Goal: Task Accomplishment & Management: Use online tool/utility

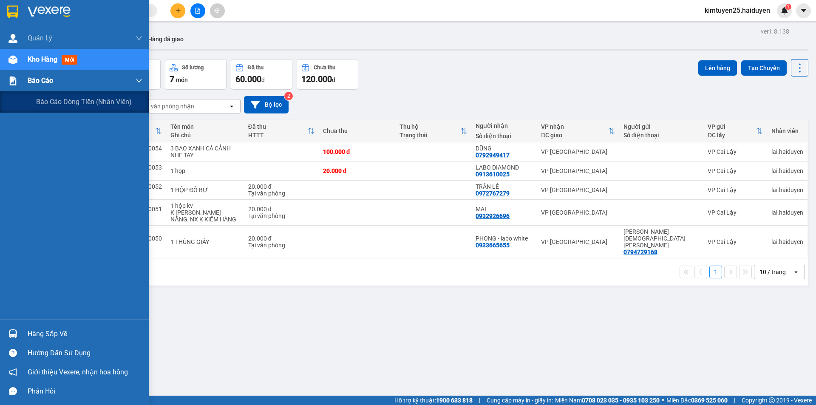
click at [15, 83] on img at bounding box center [13, 81] width 9 height 9
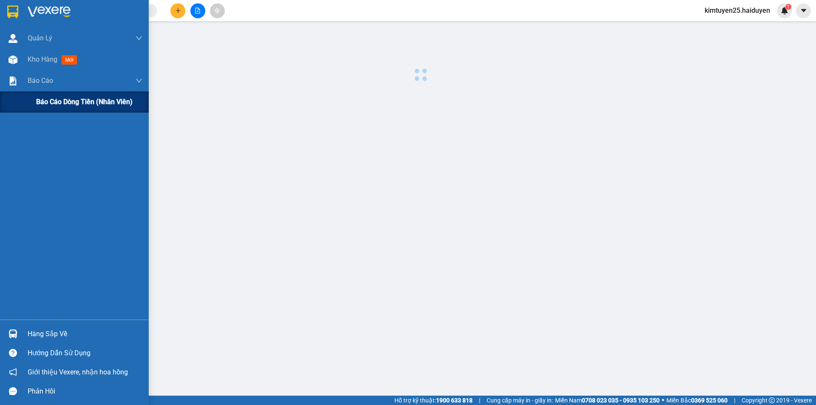
click at [41, 102] on span "Báo cáo dòng tiền (nhân viên)" at bounding box center [84, 101] width 96 height 11
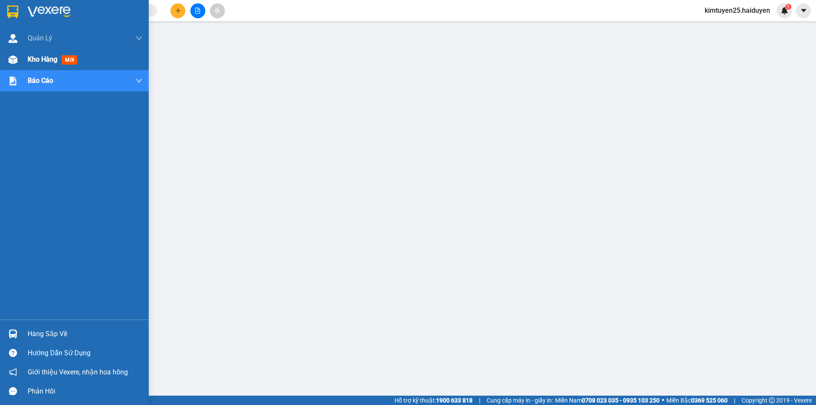
click at [29, 58] on span "Kho hàng" at bounding box center [43, 59] width 30 height 8
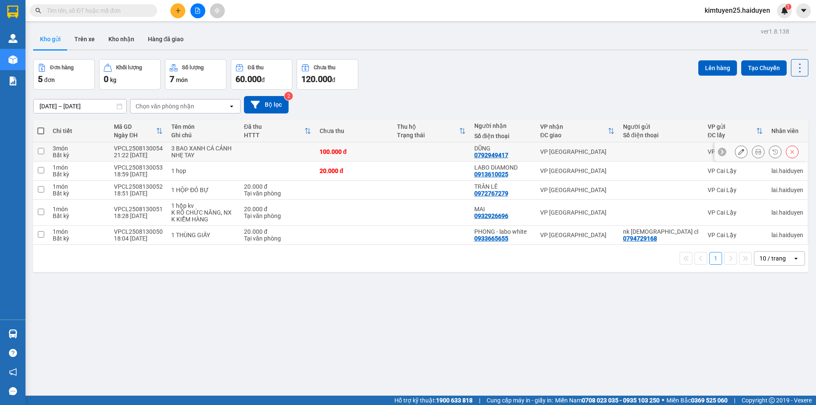
click at [422, 149] on td at bounding box center [431, 151] width 77 height 19
checkbox input "true"
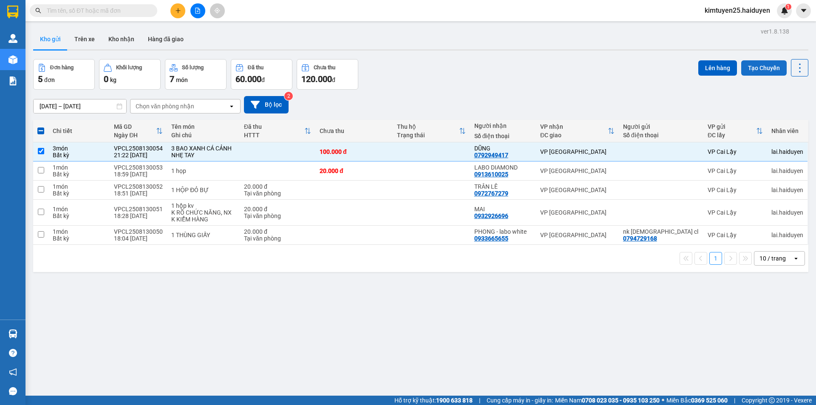
click at [748, 72] on button "Tạo Chuyến" at bounding box center [763, 67] width 45 height 15
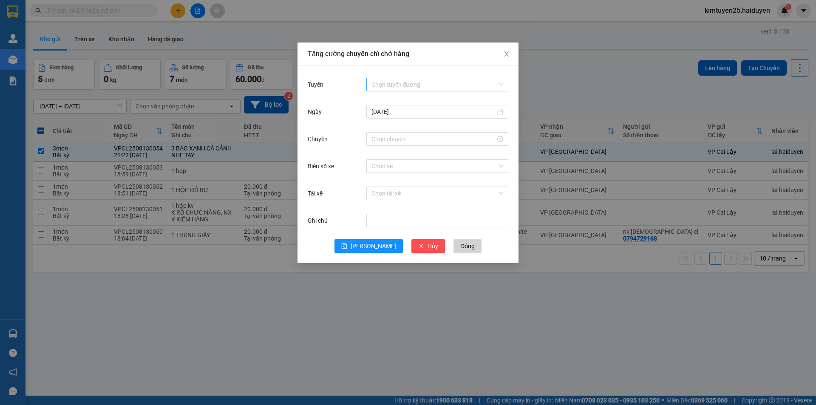
click at [396, 87] on input "Tuyến" at bounding box center [434, 84] width 126 height 13
click at [395, 114] on div "Cái Bè - Sài Gòn" at bounding box center [437, 115] width 132 height 9
click at [395, 138] on input "Chuyến" at bounding box center [433, 138] width 124 height 9
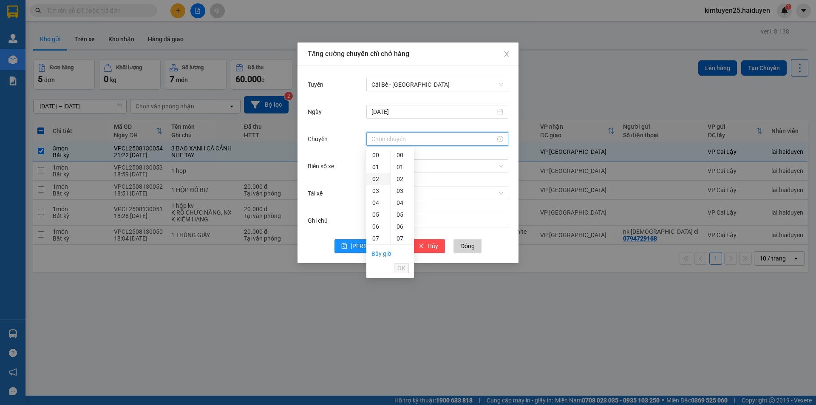
click at [377, 181] on div "02" at bounding box center [378, 179] width 24 height 12
click at [400, 221] on div "31" at bounding box center [402, 227] width 23 height 12
type input "02:31"
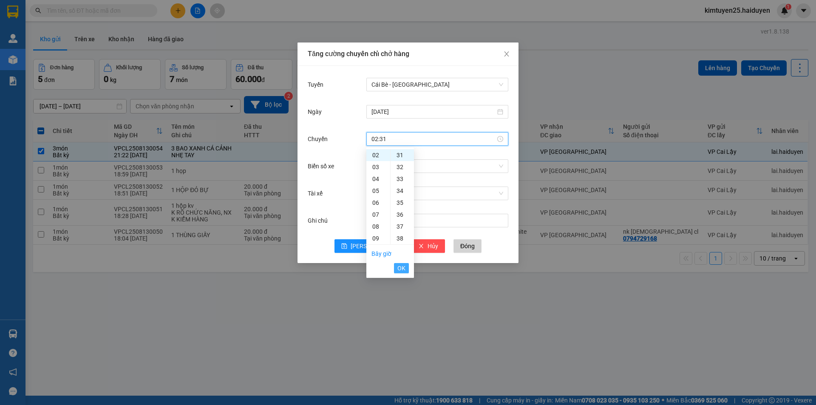
click at [400, 268] on span "OK" at bounding box center [401, 268] width 8 height 9
click at [391, 169] on input "Biển số xe" at bounding box center [434, 166] width 126 height 13
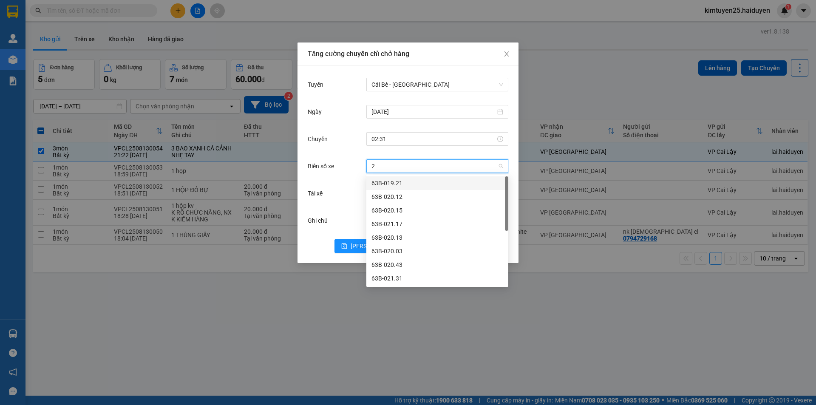
type input "27"
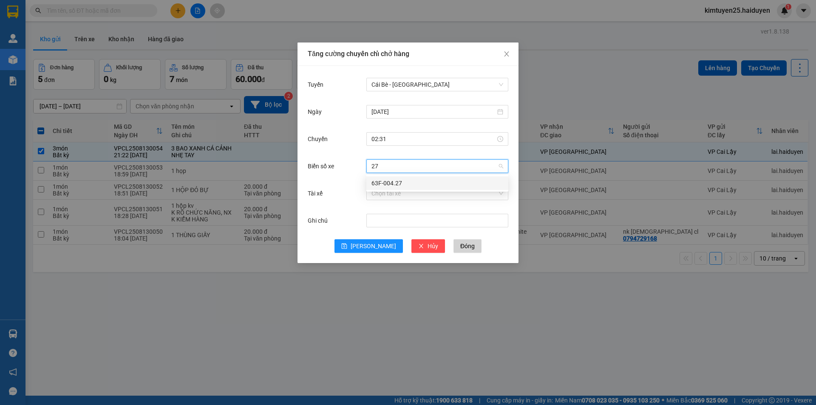
click at [392, 185] on div "63F-004.27" at bounding box center [437, 183] width 132 height 9
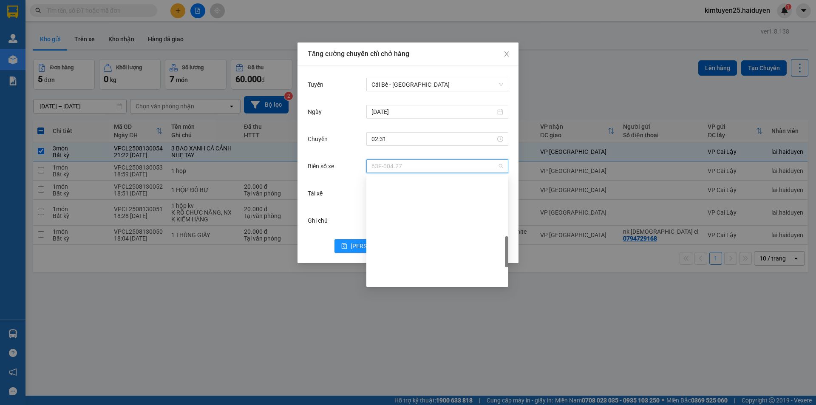
scroll to position [265, 0]
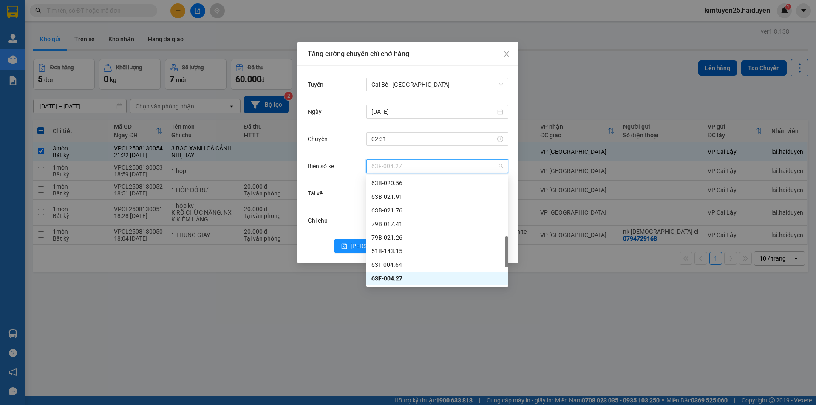
drag, startPoint x: 404, startPoint y: 168, endPoint x: 365, endPoint y: 161, distance: 40.2
click at [365, 161] on div "Biển số xe 63F-004.27" at bounding box center [408, 166] width 201 height 17
type input "95"
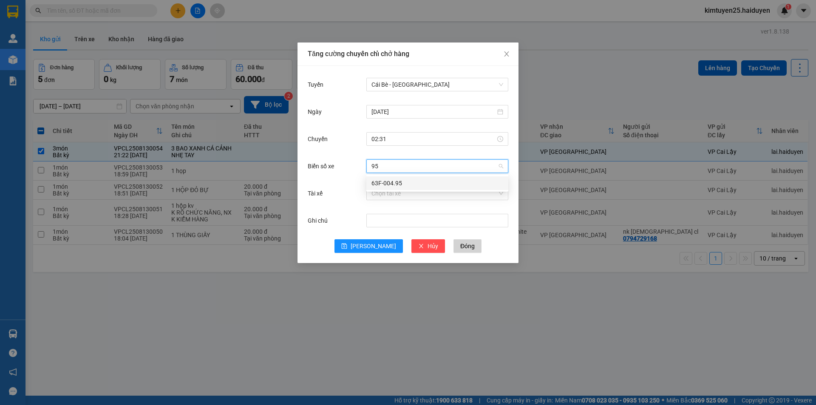
scroll to position [0, 0]
click at [404, 180] on div "63F-004.95" at bounding box center [437, 183] width 132 height 9
click at [405, 168] on span "63F-004.95" at bounding box center [437, 166] width 132 height 13
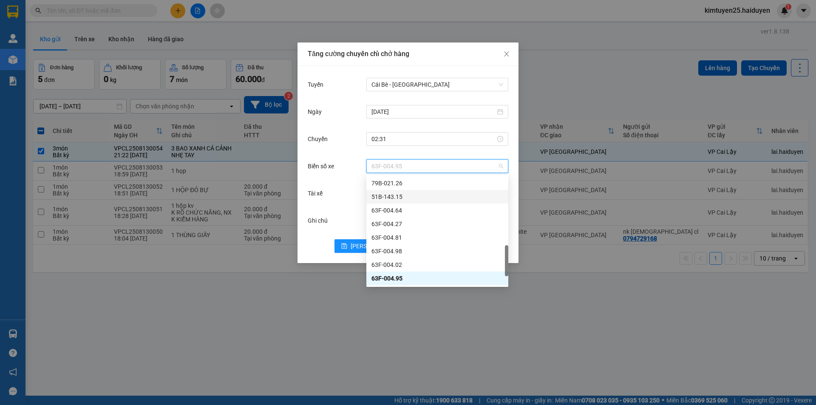
click at [347, 184] on div "Biển số xe 63F-004.95" at bounding box center [408, 171] width 201 height 27
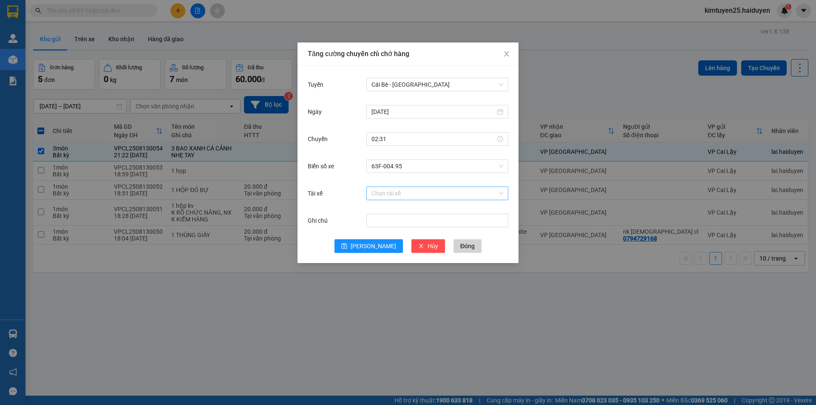
click at [392, 194] on input "Tài xế" at bounding box center [434, 193] width 126 height 13
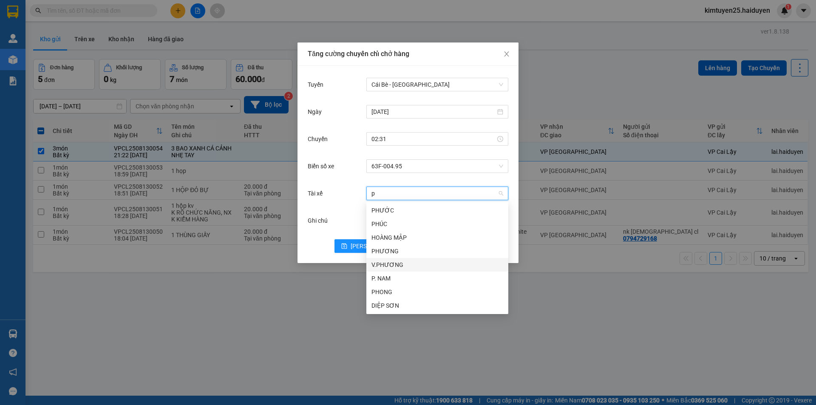
type input "ph"
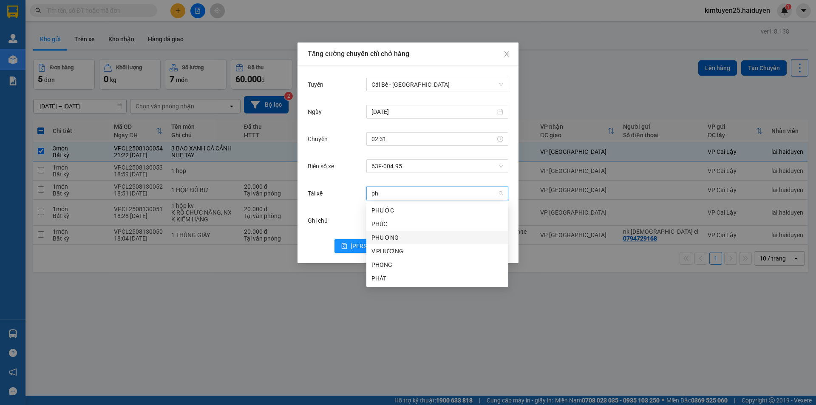
click at [389, 241] on div "PHƯƠNG" at bounding box center [437, 237] width 132 height 9
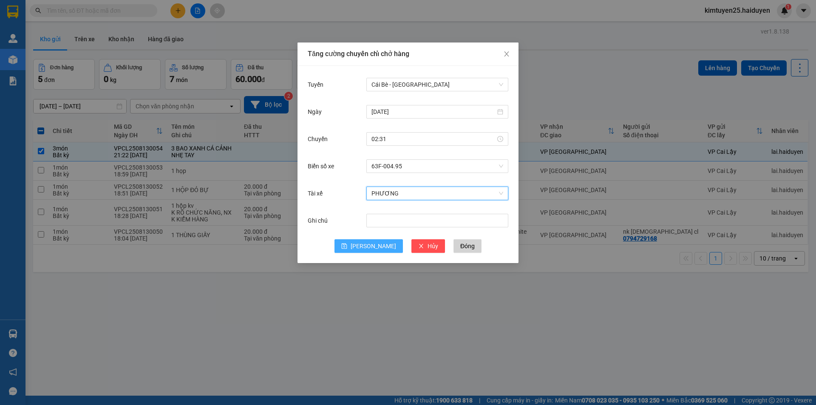
click at [371, 243] on span "Lưu" at bounding box center [373, 245] width 45 height 9
click at [421, 111] on input "13/08/2025" at bounding box center [433, 111] width 124 height 9
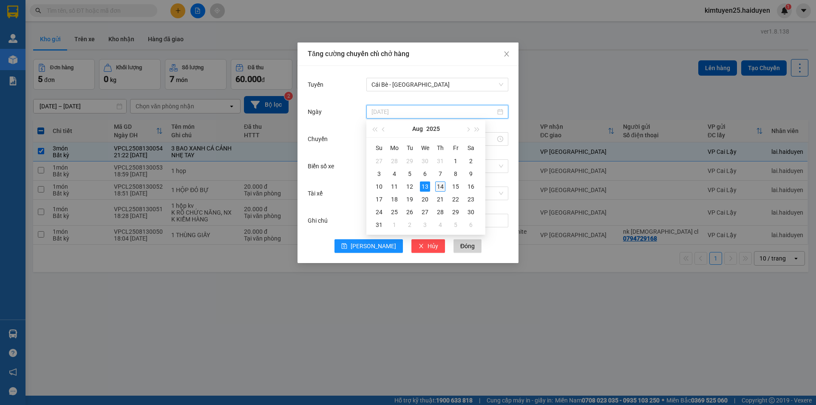
type input "14/08/2025"
click at [440, 187] on div "14" at bounding box center [440, 186] width 10 height 10
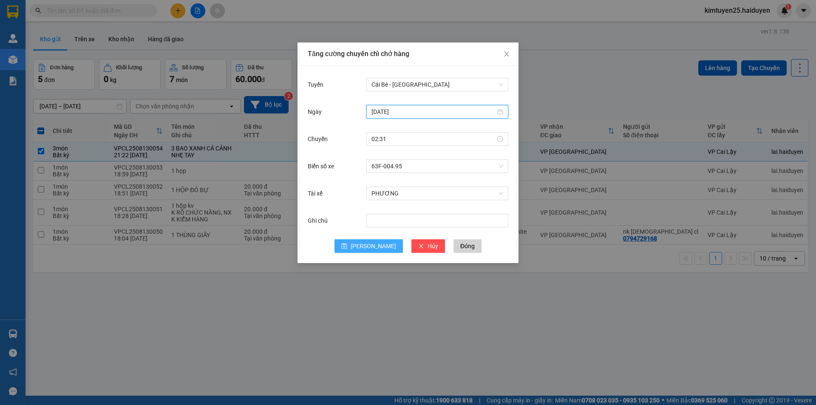
click at [347, 244] on icon "save" at bounding box center [345, 247] width 6 height 6
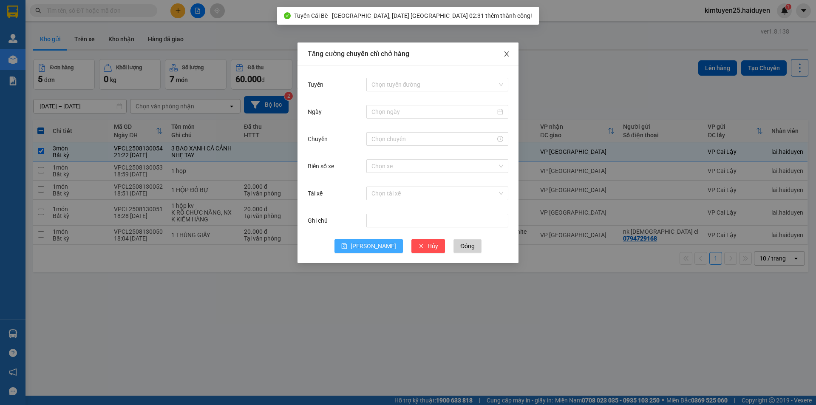
click at [510, 56] on span "Close" at bounding box center [507, 55] width 24 height 24
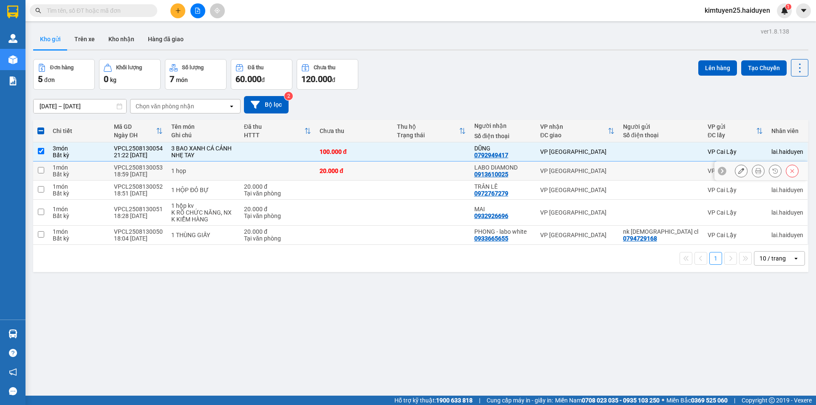
click at [320, 167] on div "20.000 đ" at bounding box center [354, 170] width 69 height 7
checkbox input "true"
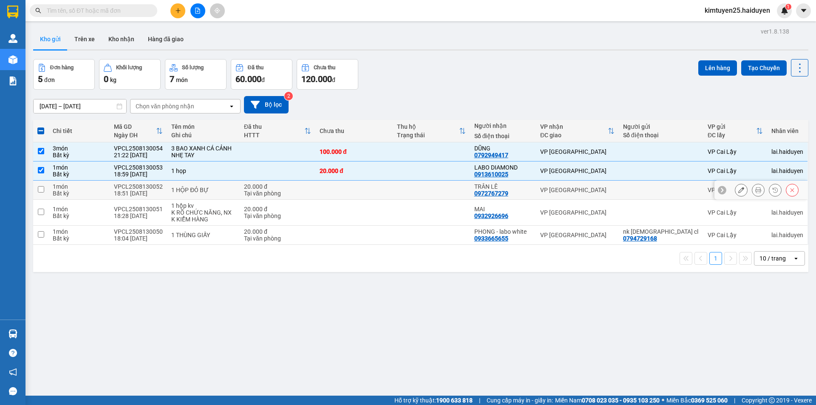
click at [324, 191] on td at bounding box center [353, 190] width 77 height 19
checkbox input "true"
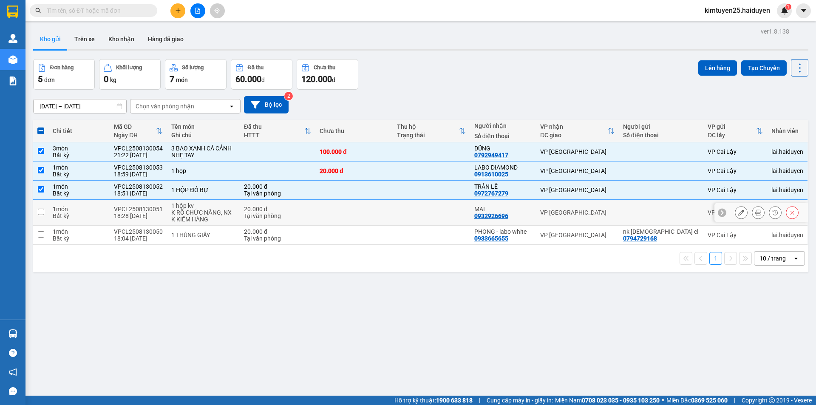
click at [406, 213] on td at bounding box center [431, 213] width 77 height 26
checkbox input "true"
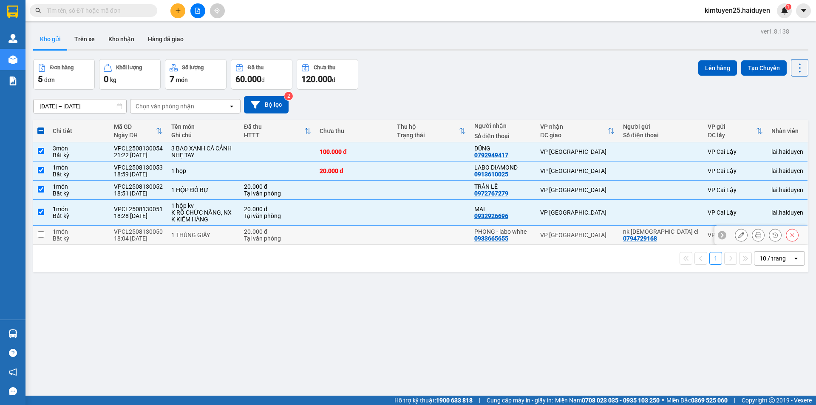
click at [394, 236] on td at bounding box center [431, 235] width 77 height 19
checkbox input "true"
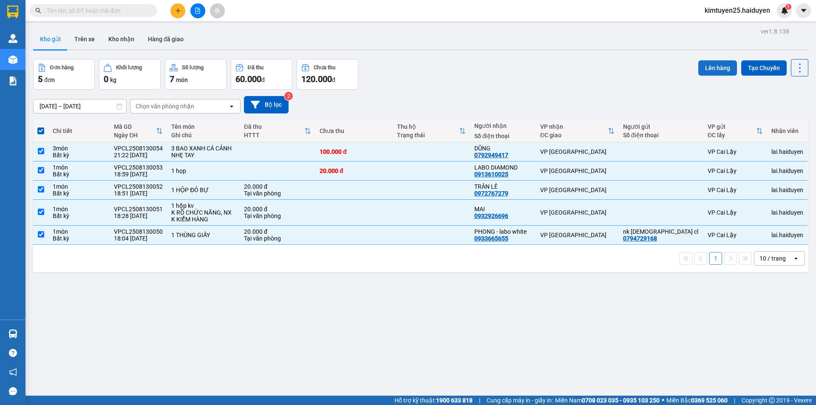
click at [710, 69] on button "Lên hàng" at bounding box center [717, 67] width 39 height 15
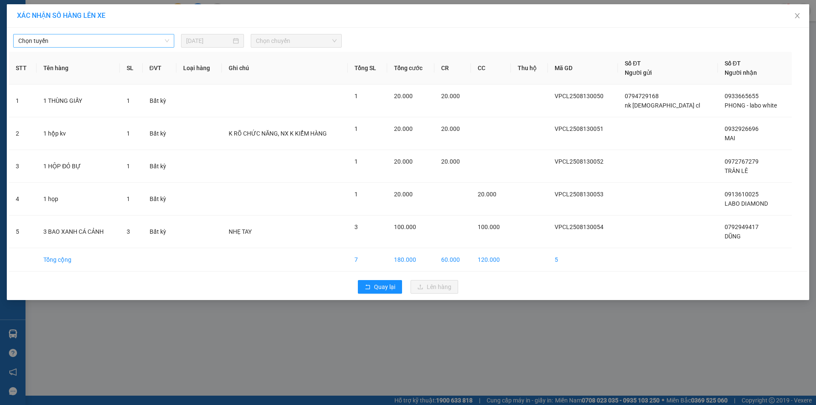
click at [144, 37] on span "Chọn tuyến" at bounding box center [93, 40] width 151 height 13
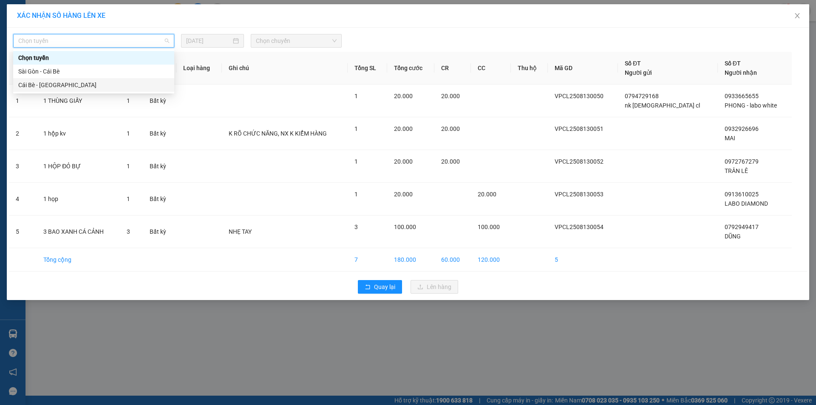
click at [96, 88] on div "Cái Bè - Sài Gòn" at bounding box center [93, 84] width 151 height 9
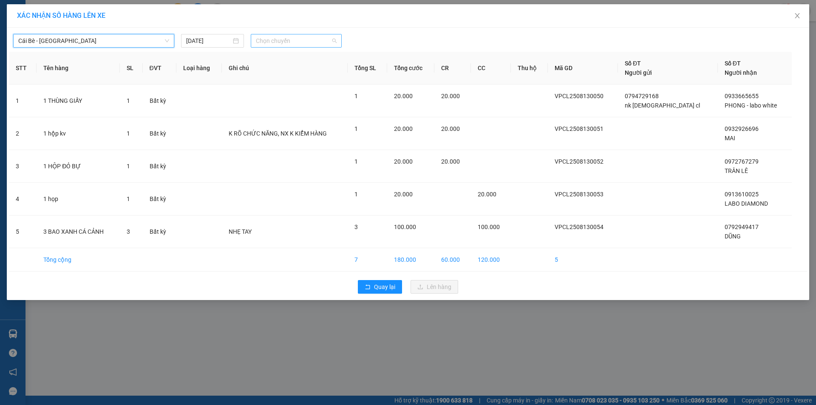
click at [271, 43] on span "Chọn chuyến" at bounding box center [296, 40] width 81 height 13
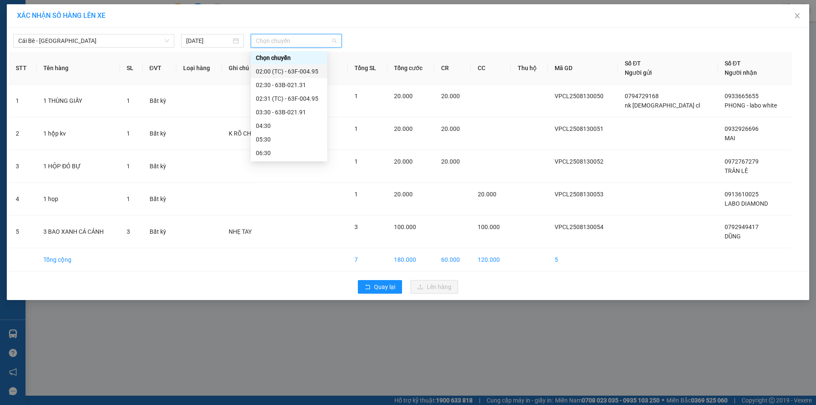
drag, startPoint x: 276, startPoint y: 68, endPoint x: 244, endPoint y: 292, distance: 225.4
click at [244, 292] on div "Quay lại Lên hàng" at bounding box center [408, 287] width 798 height 22
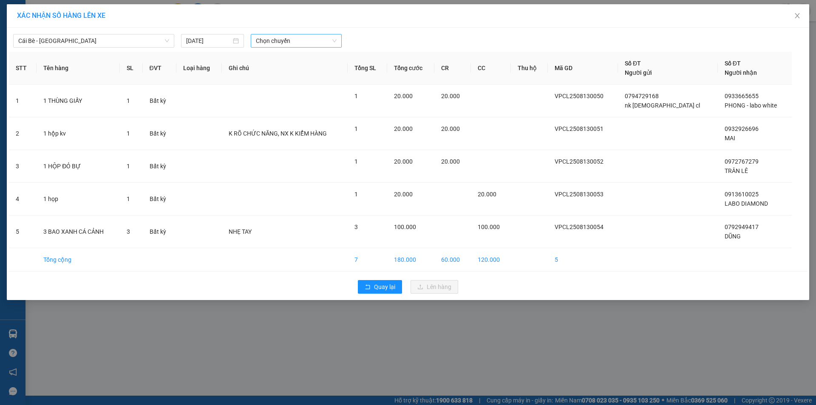
click at [286, 43] on span "Chọn chuyến" at bounding box center [296, 40] width 81 height 13
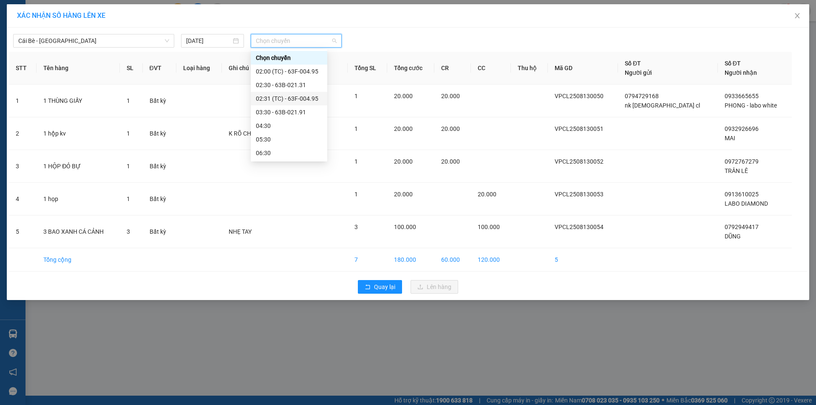
click at [291, 95] on div "02:31 (TC) - 63F-004.95" at bounding box center [289, 98] width 66 height 9
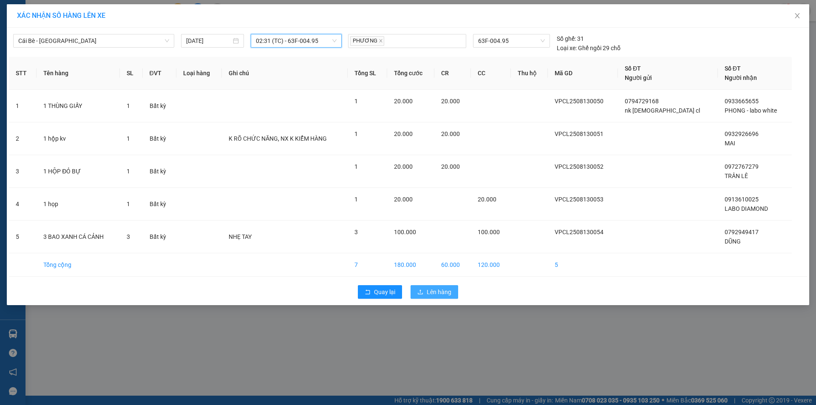
click at [433, 295] on span "Lên hàng" at bounding box center [439, 291] width 25 height 9
